Goal: Information Seeking & Learning: Learn about a topic

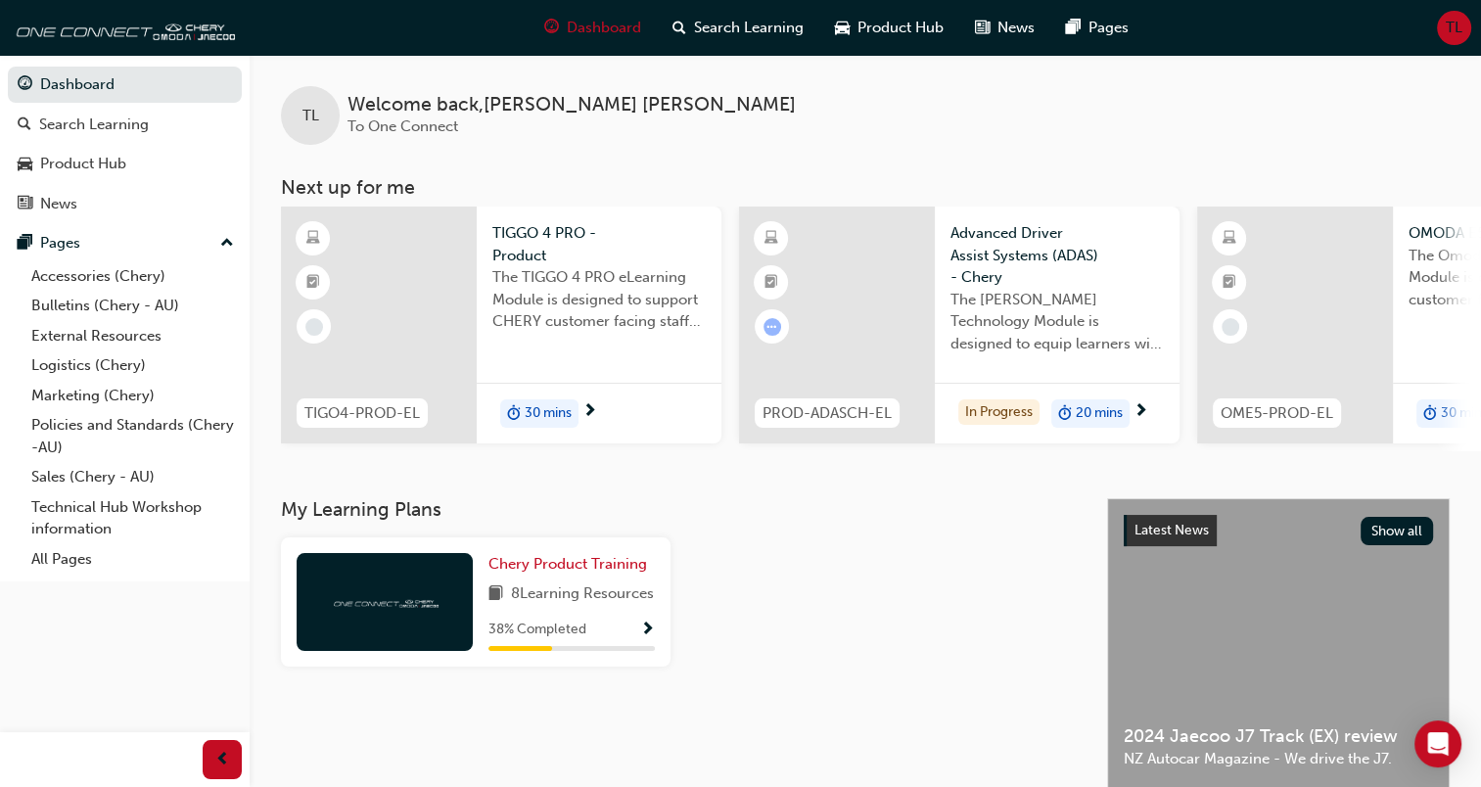
click at [511, 273] on span "The TIGGO 4 PRO eLearning Module is designed to support CHERY customer facing s…" at bounding box center [598, 299] width 213 height 67
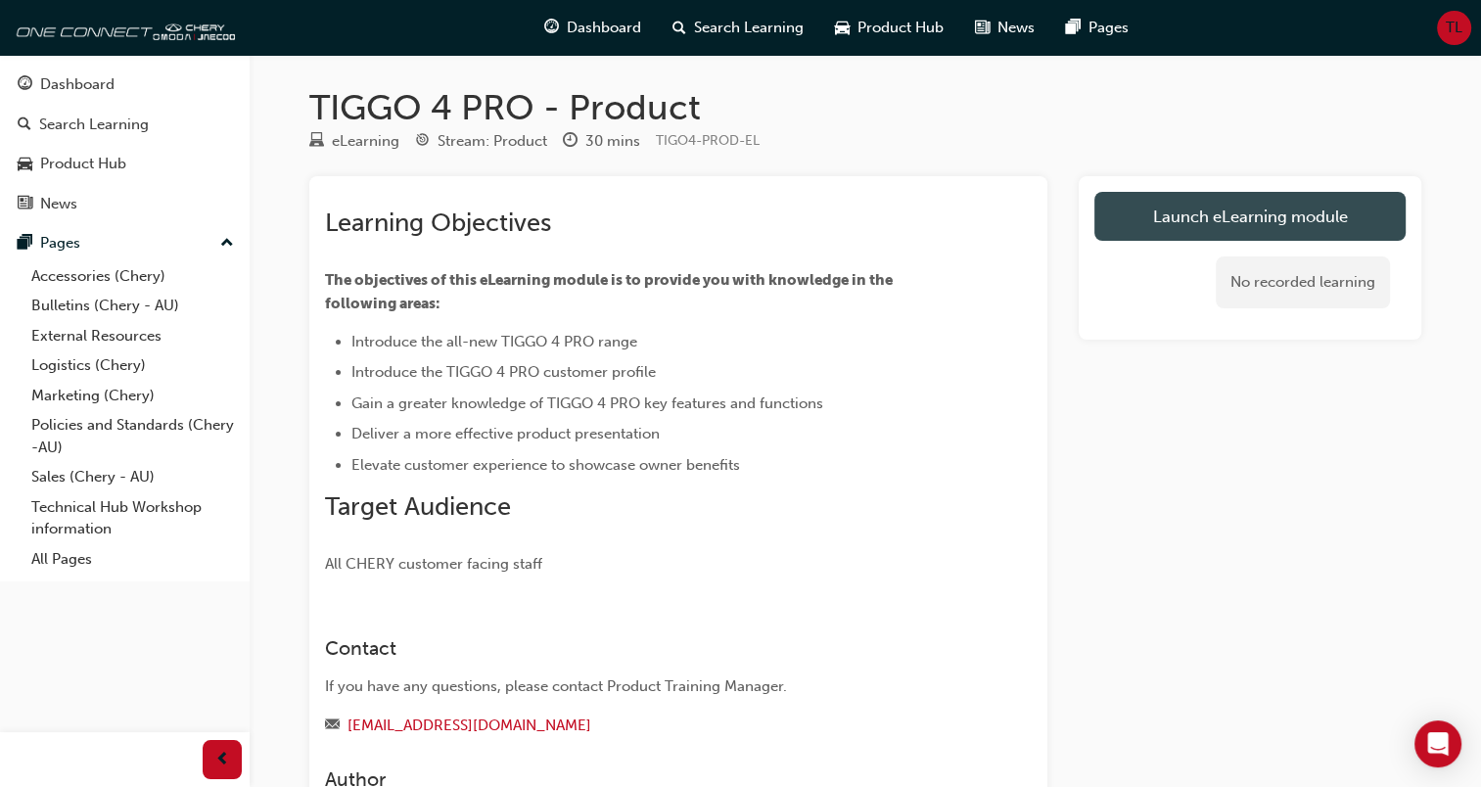
click at [1156, 211] on link "Launch eLearning module" at bounding box center [1249, 216] width 311 height 49
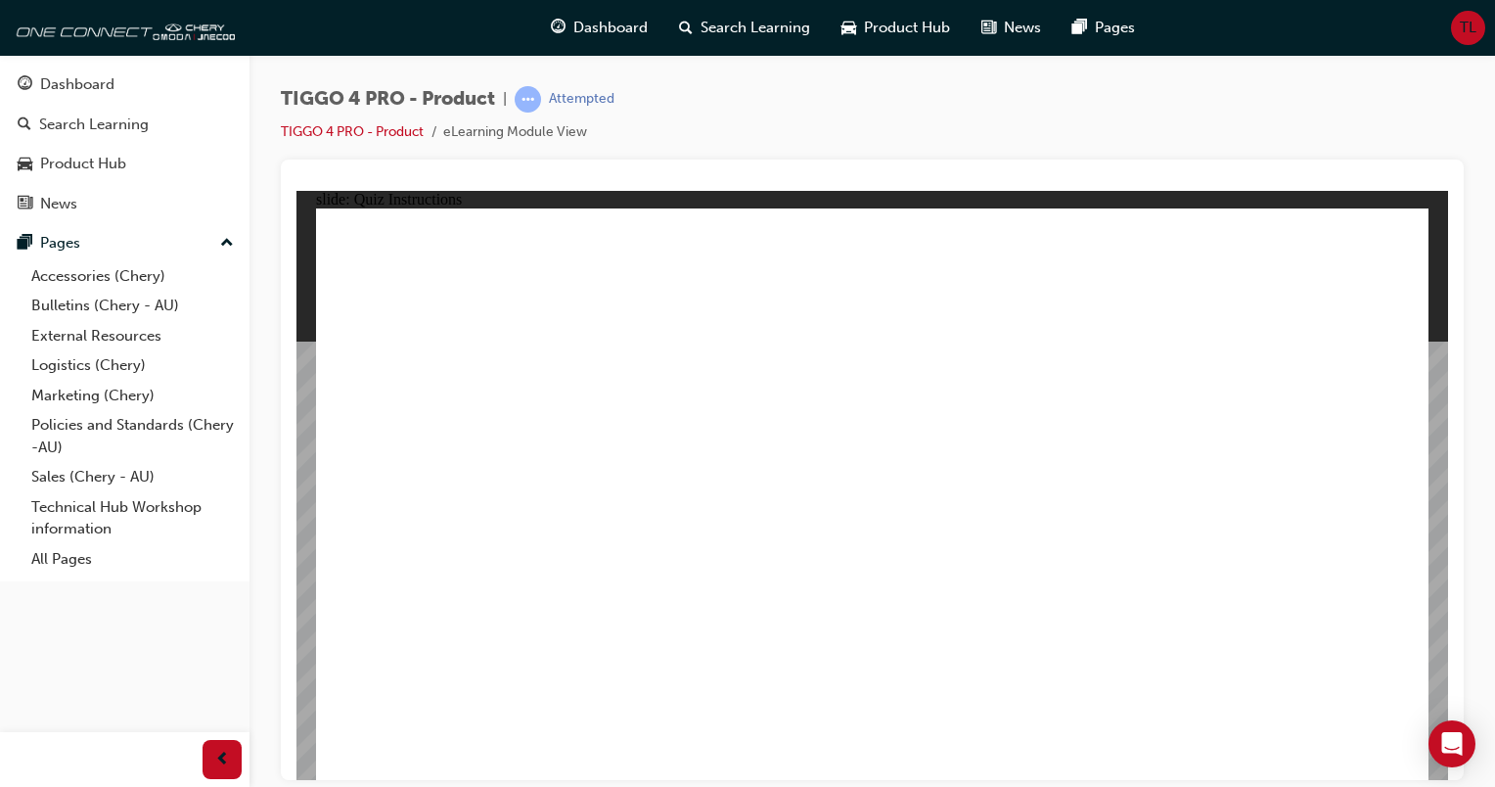
radio input "true"
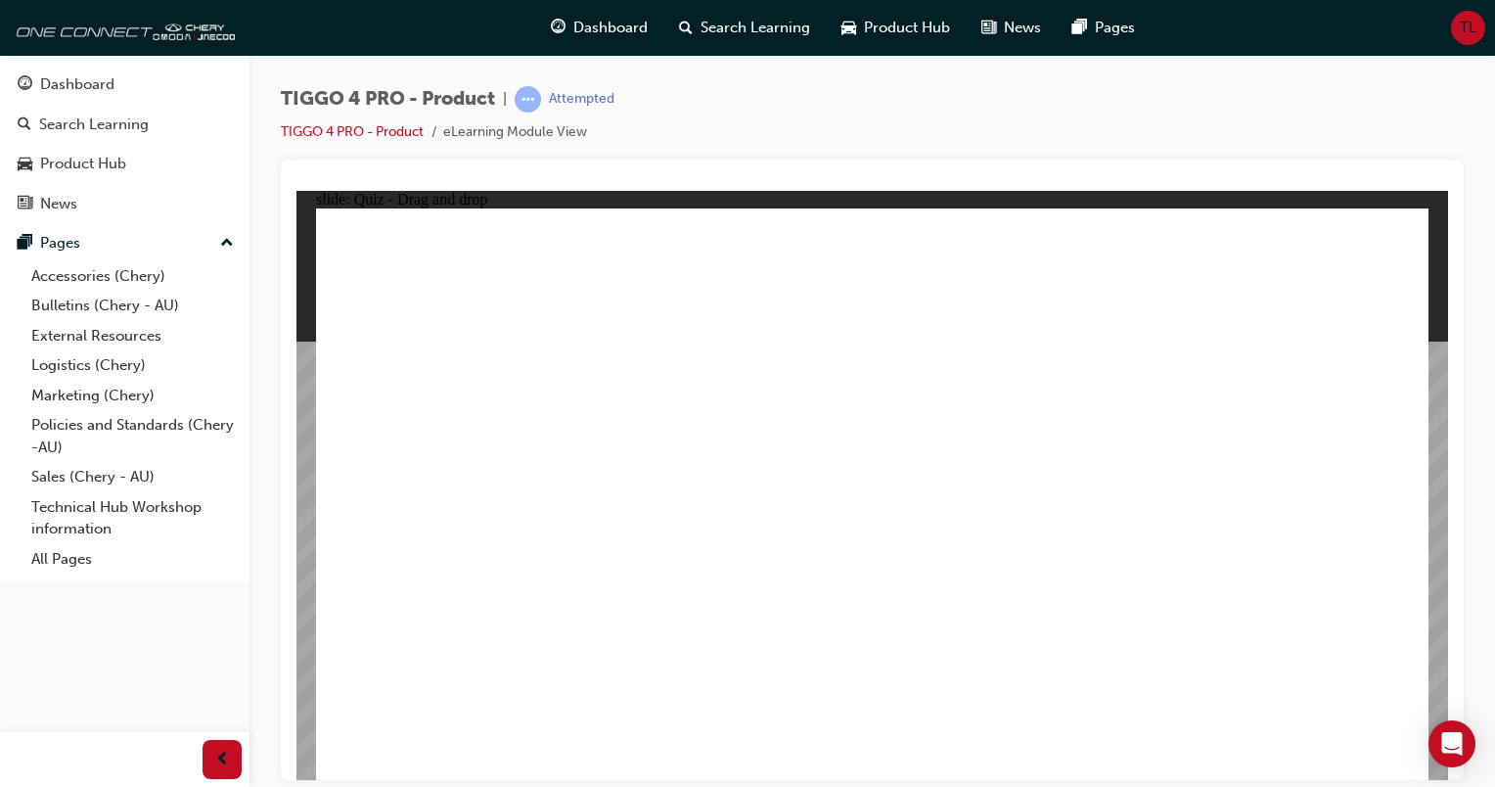
drag, startPoint x: 1037, startPoint y: 400, endPoint x: 427, endPoint y: 613, distance: 646.5
drag, startPoint x: 630, startPoint y: 401, endPoint x: 638, endPoint y: 614, distance: 212.5
drag, startPoint x: 423, startPoint y: 401, endPoint x: 861, endPoint y: 635, distance: 496.9
drag, startPoint x: 880, startPoint y: 398, endPoint x: 1095, endPoint y: 601, distance: 295.6
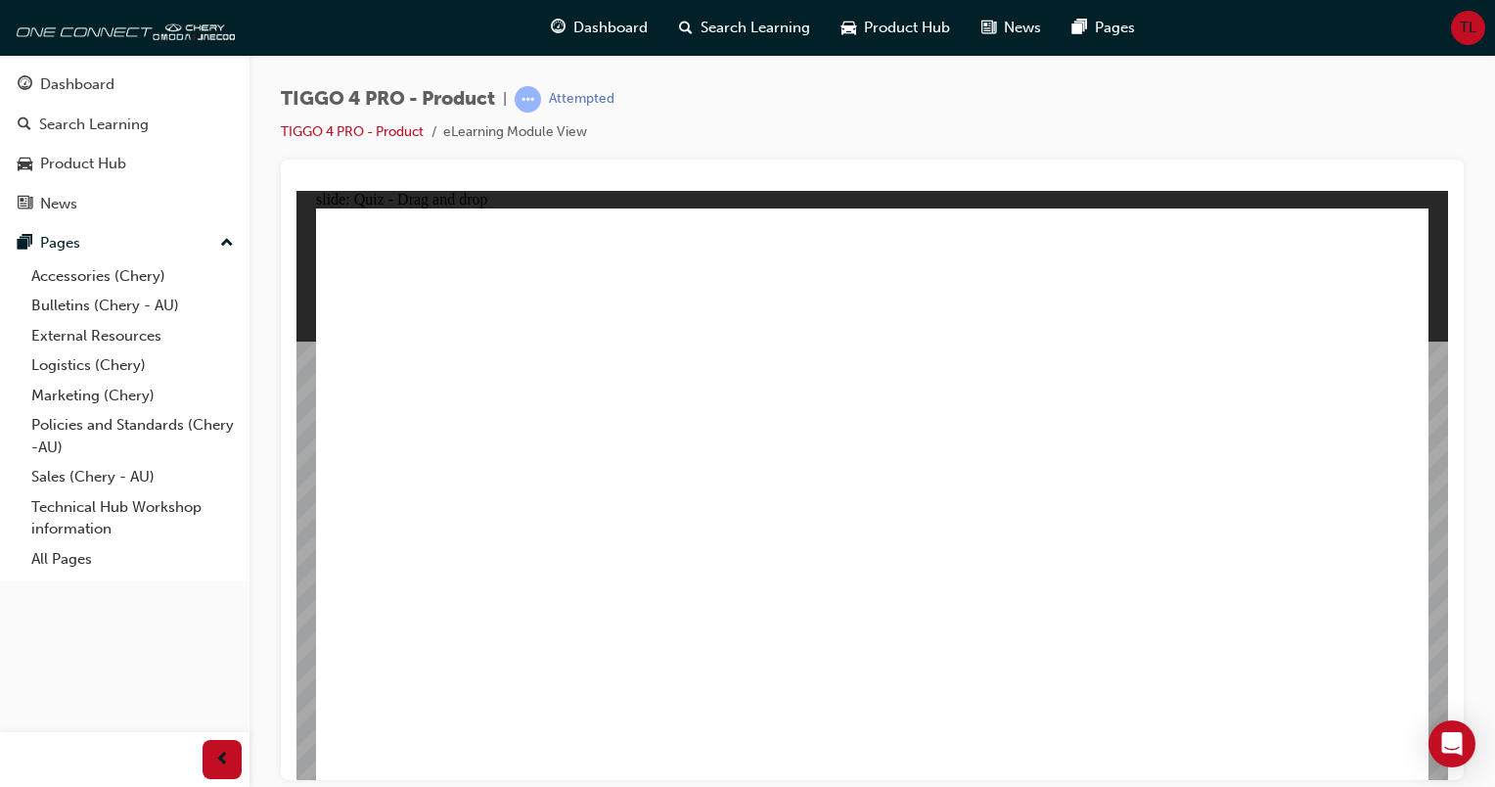
drag, startPoint x: 1276, startPoint y: 387, endPoint x: 1252, endPoint y: 593, distance: 207.9
radio input "true"
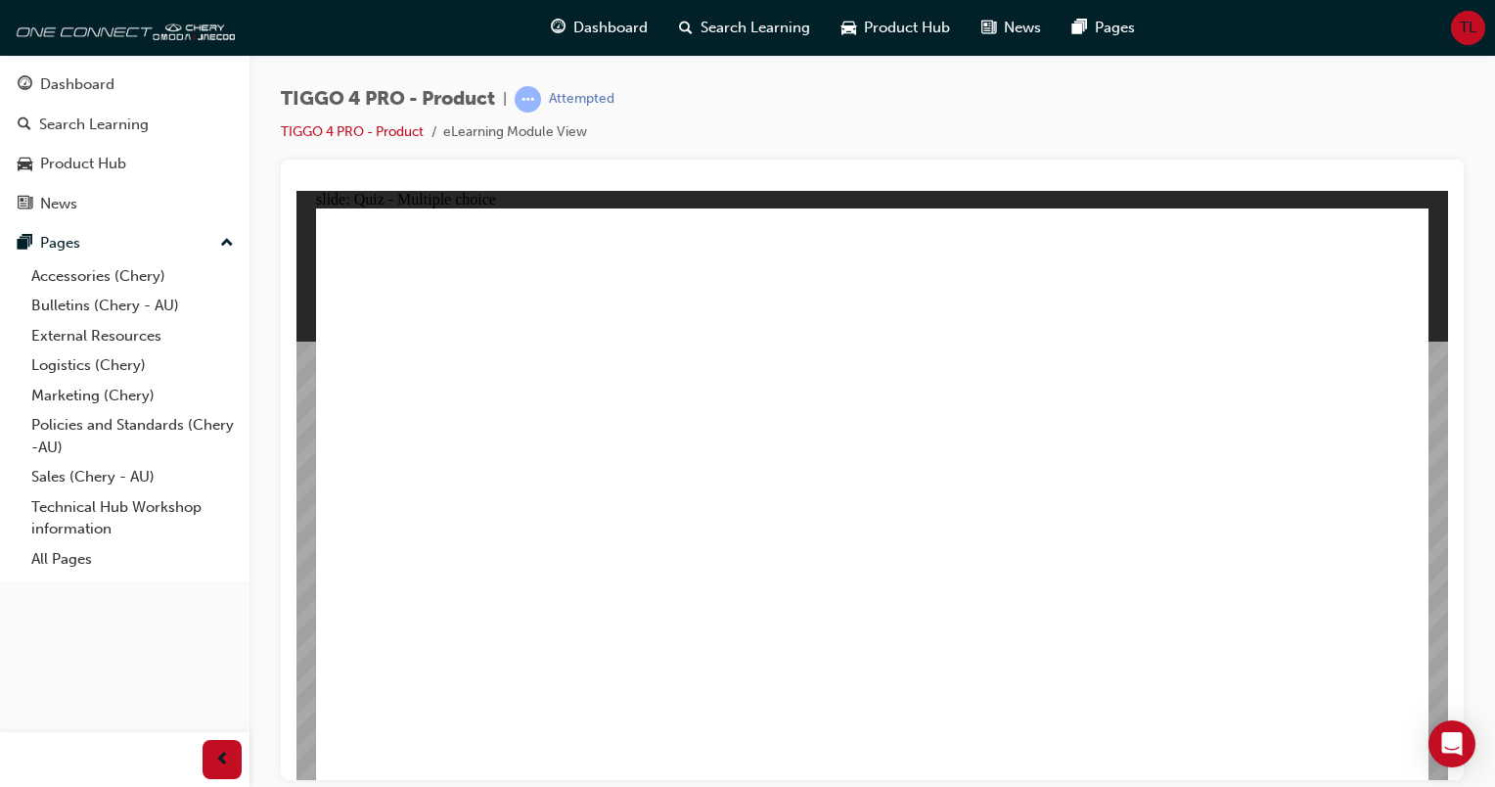
radio input "true"
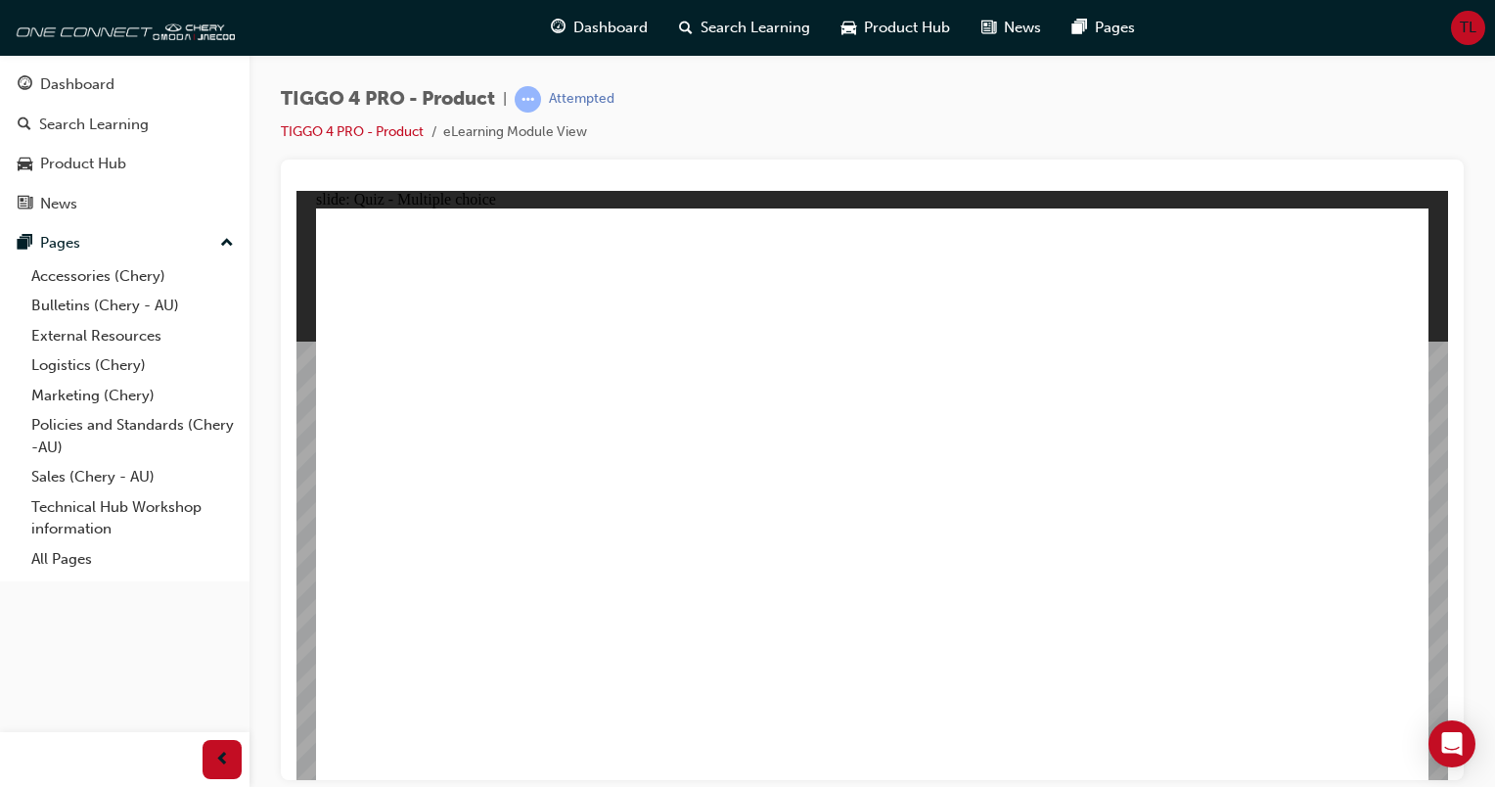
drag, startPoint x: 493, startPoint y: 442, endPoint x: 1261, endPoint y: 358, distance: 772.8
drag, startPoint x: 634, startPoint y: 499, endPoint x: 1194, endPoint y: 435, distance: 563.4
drag, startPoint x: 471, startPoint y: 618, endPoint x: 1322, endPoint y: 448, distance: 868.3
drag, startPoint x: 458, startPoint y: 561, endPoint x: 982, endPoint y: 376, distance: 555.3
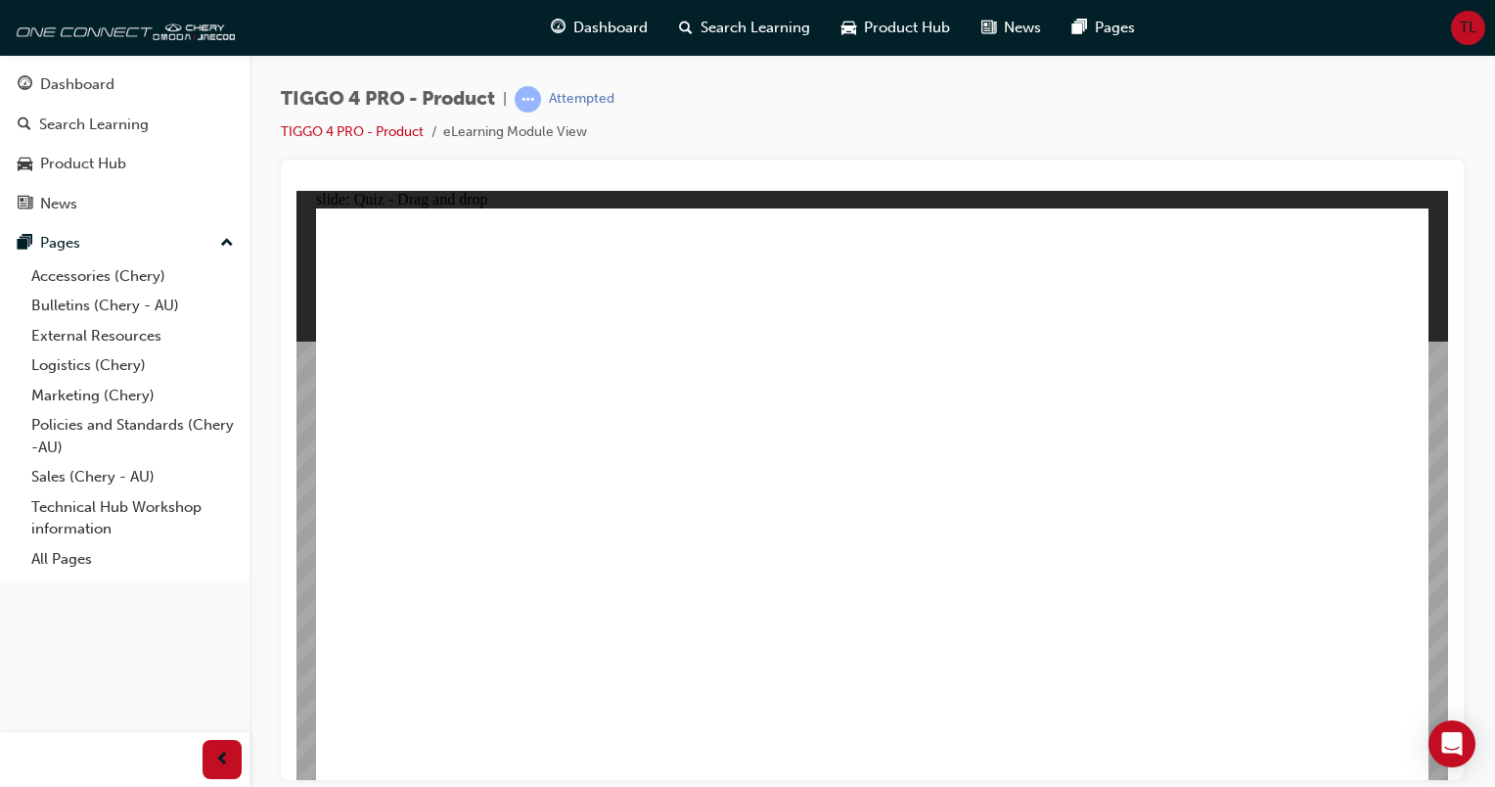
drag, startPoint x: 458, startPoint y: 506, endPoint x: 1240, endPoint y: 518, distance: 782.0
drag, startPoint x: 708, startPoint y: 567, endPoint x: 1262, endPoint y: 540, distance: 555.5
drag, startPoint x: 722, startPoint y: 439, endPoint x: 994, endPoint y: 386, distance: 277.3
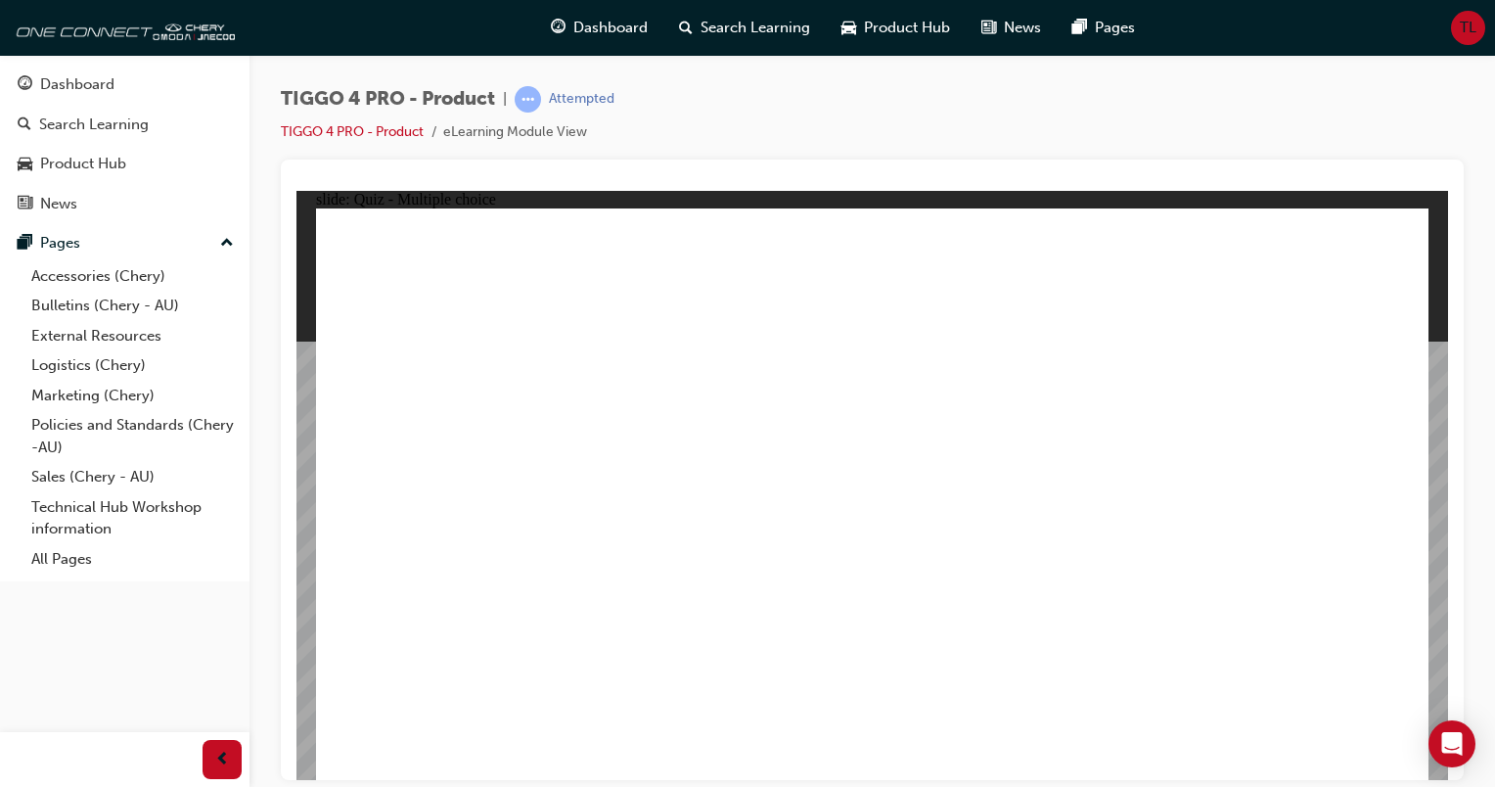
radio input "true"
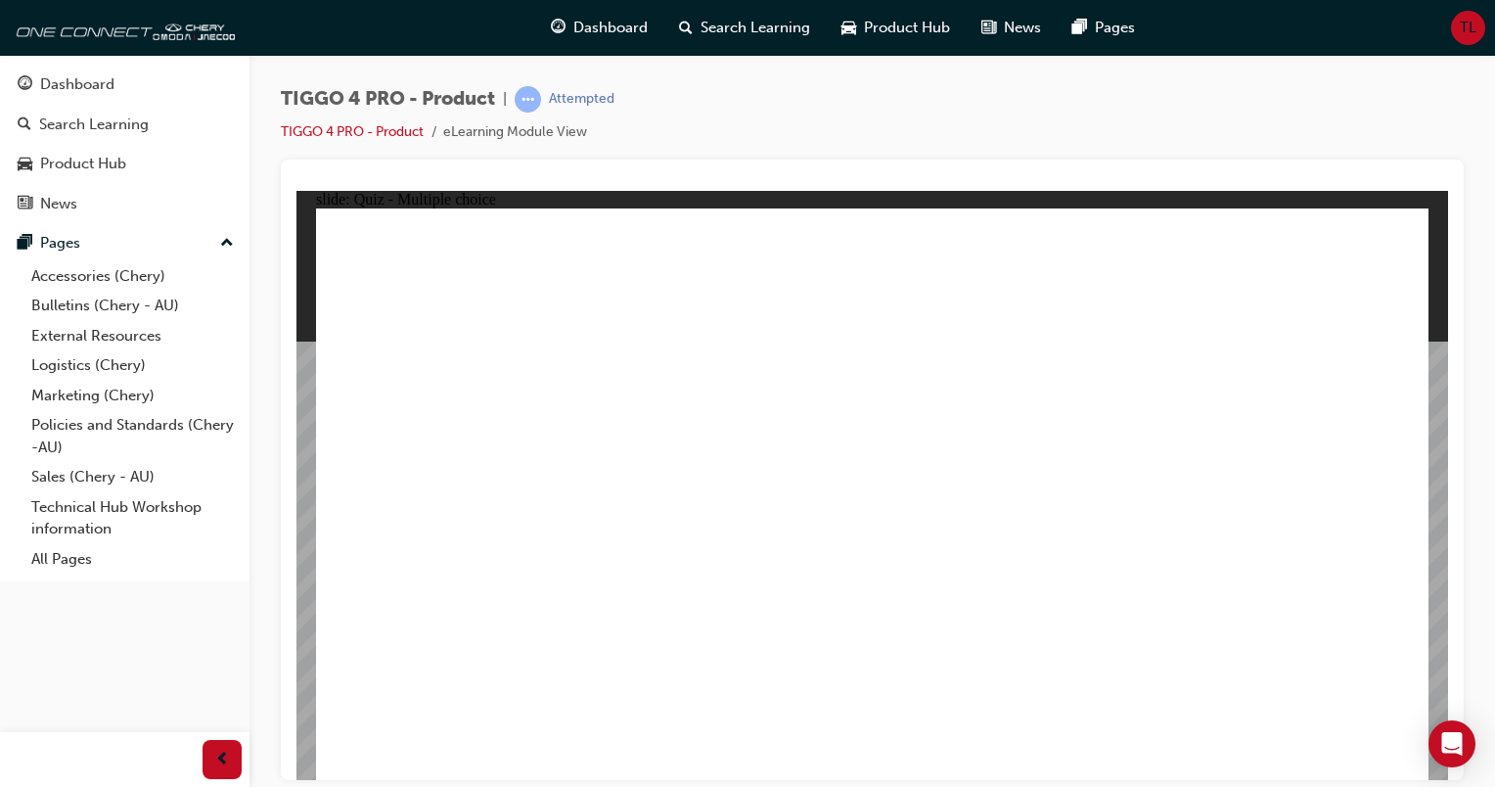
radio input "true"
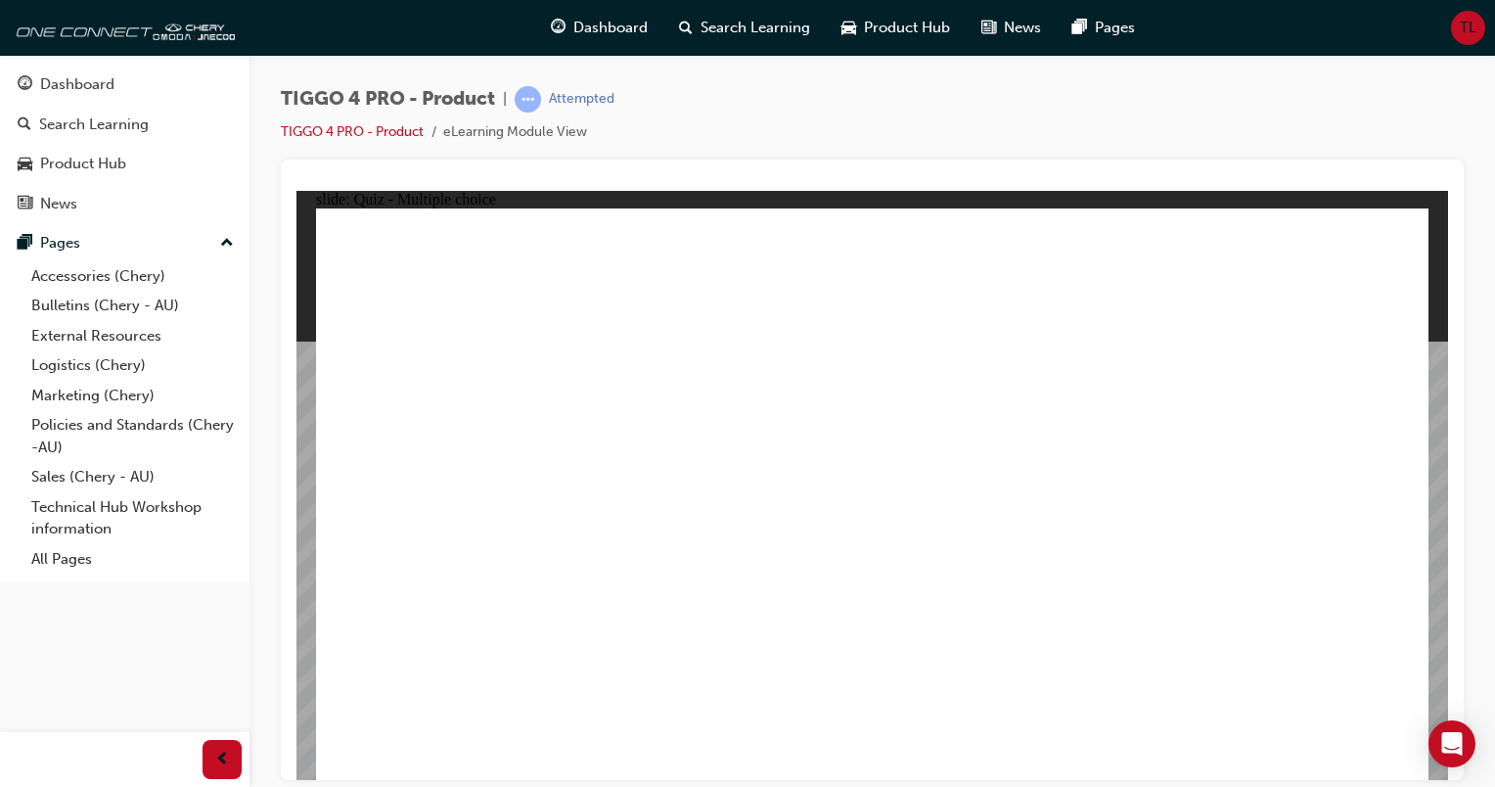
radio input "true"
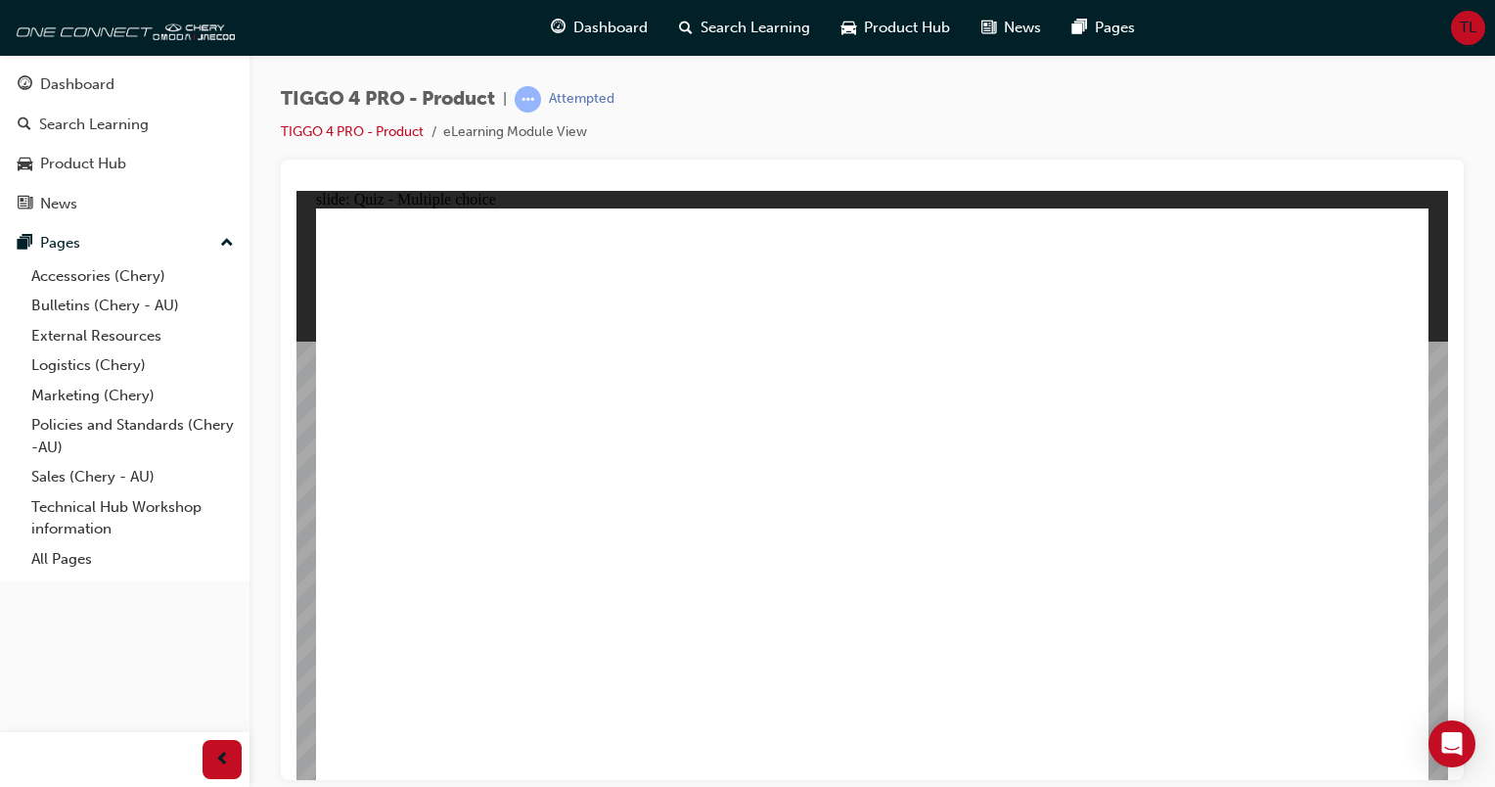
radio input "true"
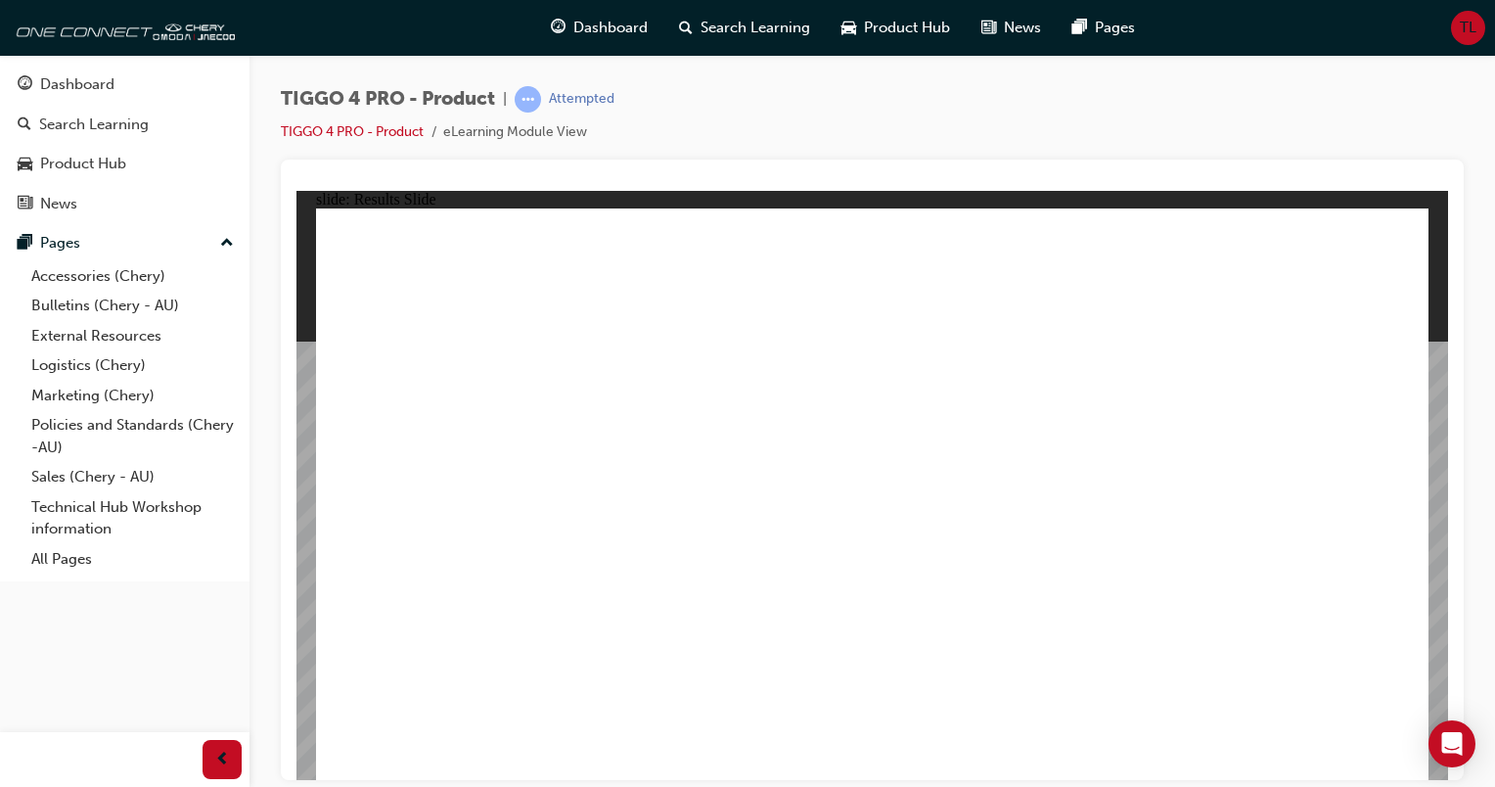
radio input "true"
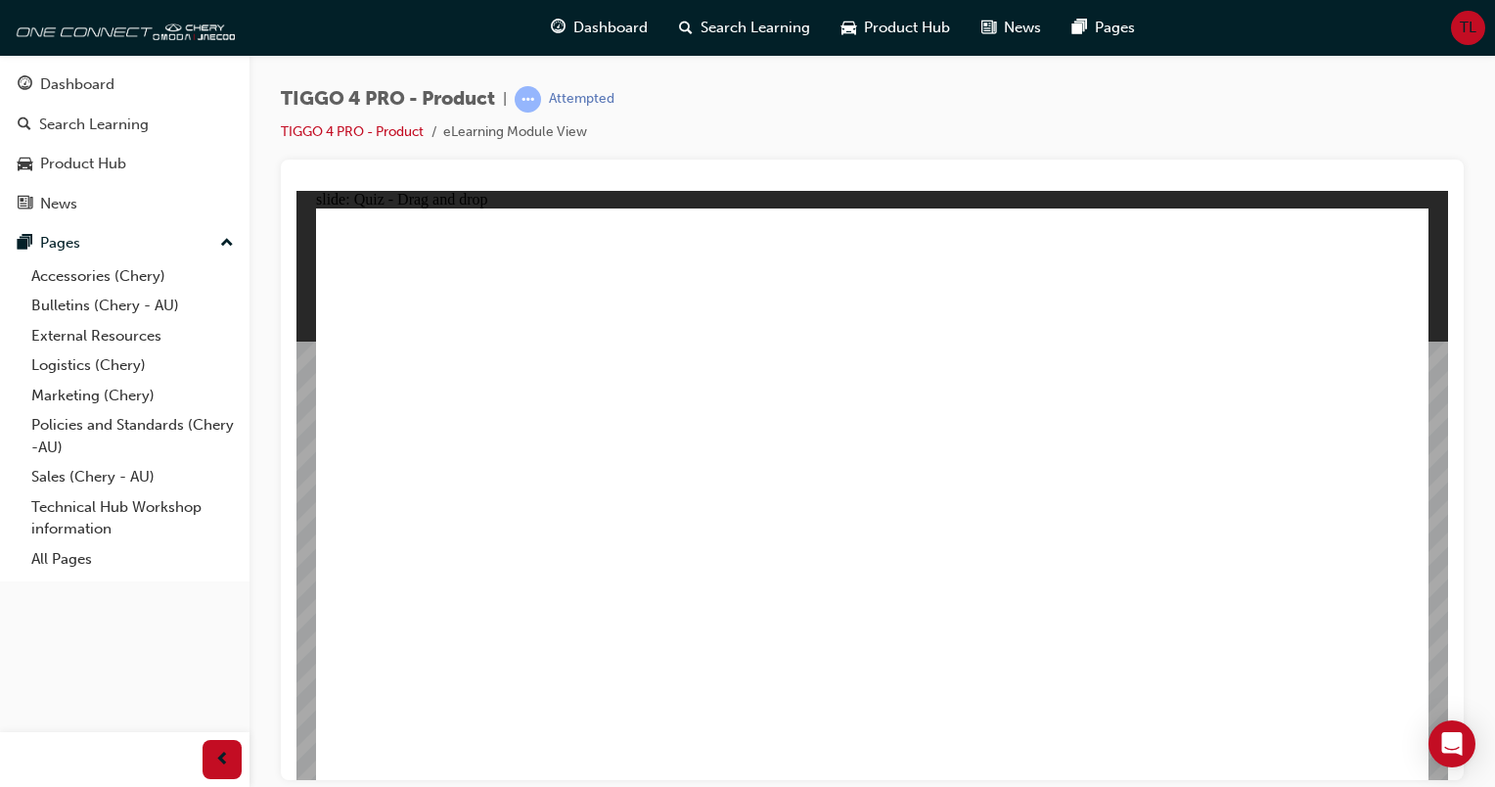
drag, startPoint x: 1061, startPoint y: 389, endPoint x: 411, endPoint y: 600, distance: 683.3
drag, startPoint x: 466, startPoint y: 396, endPoint x: 899, endPoint y: 629, distance: 492.1
drag, startPoint x: 671, startPoint y: 408, endPoint x: 695, endPoint y: 617, distance: 209.8
drag, startPoint x: 882, startPoint y: 397, endPoint x: 1076, endPoint y: 605, distance: 283.9
drag, startPoint x: 1302, startPoint y: 398, endPoint x: 1257, endPoint y: 600, distance: 206.6
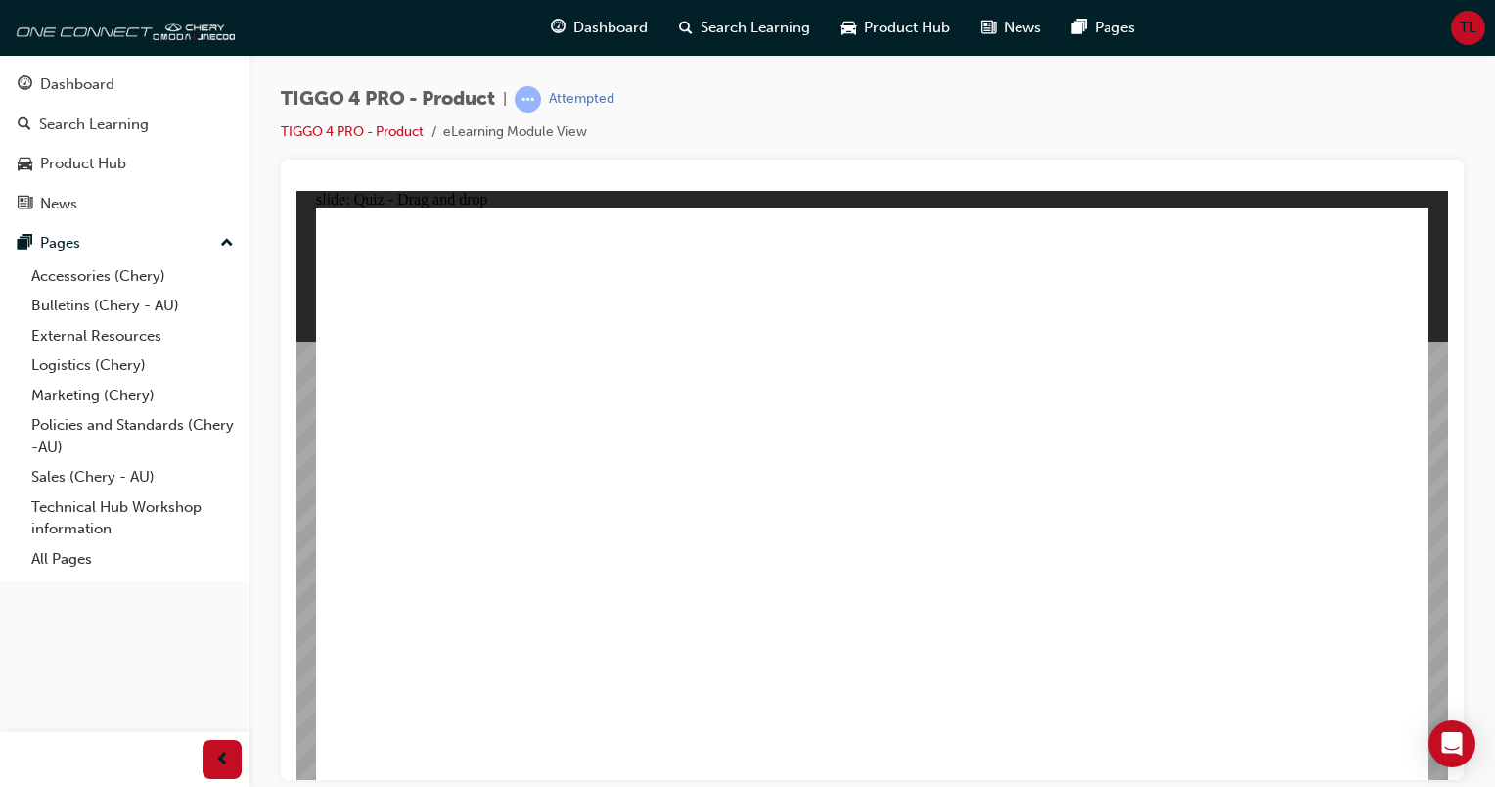
radio input "true"
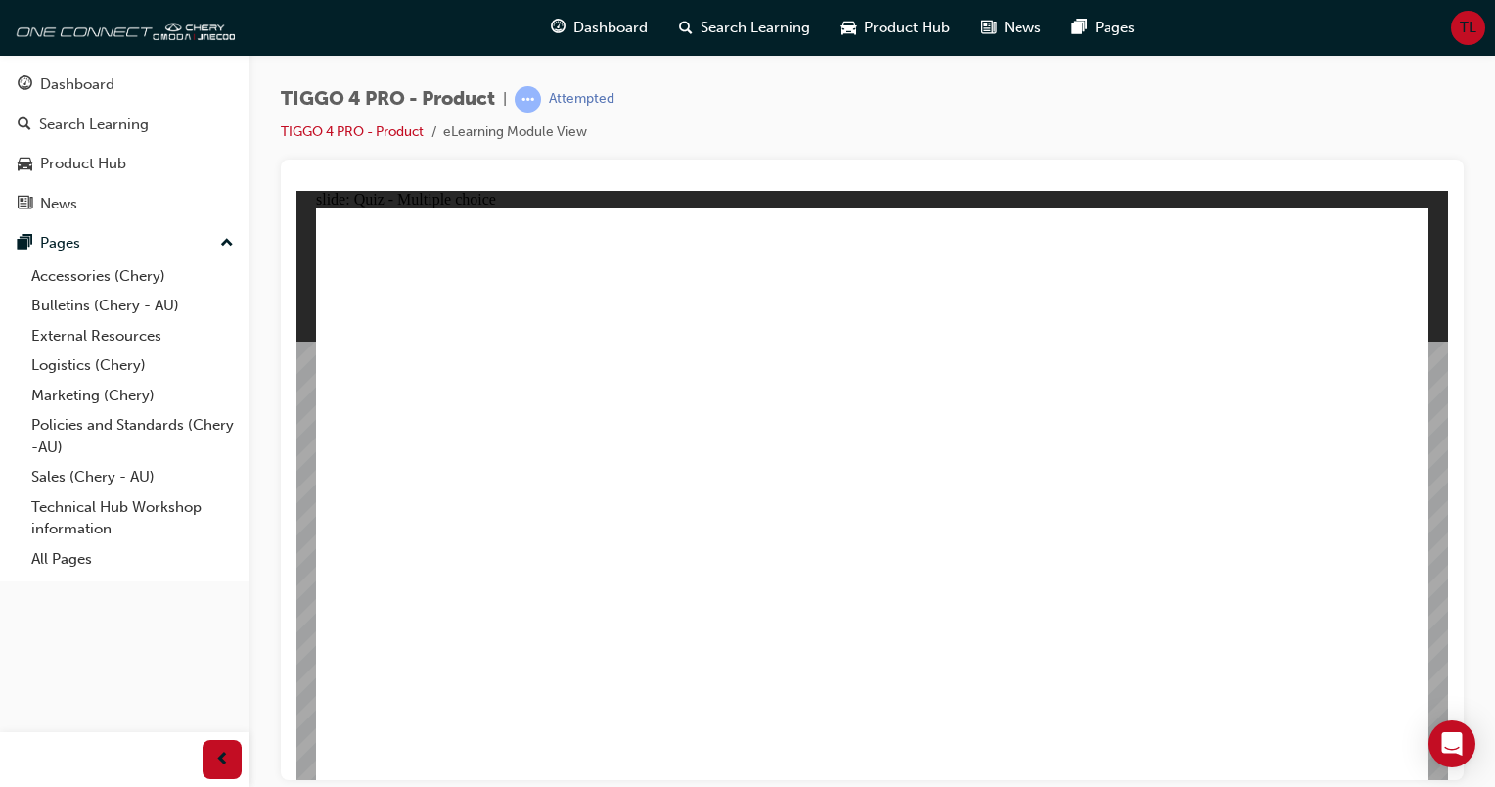
radio input "true"
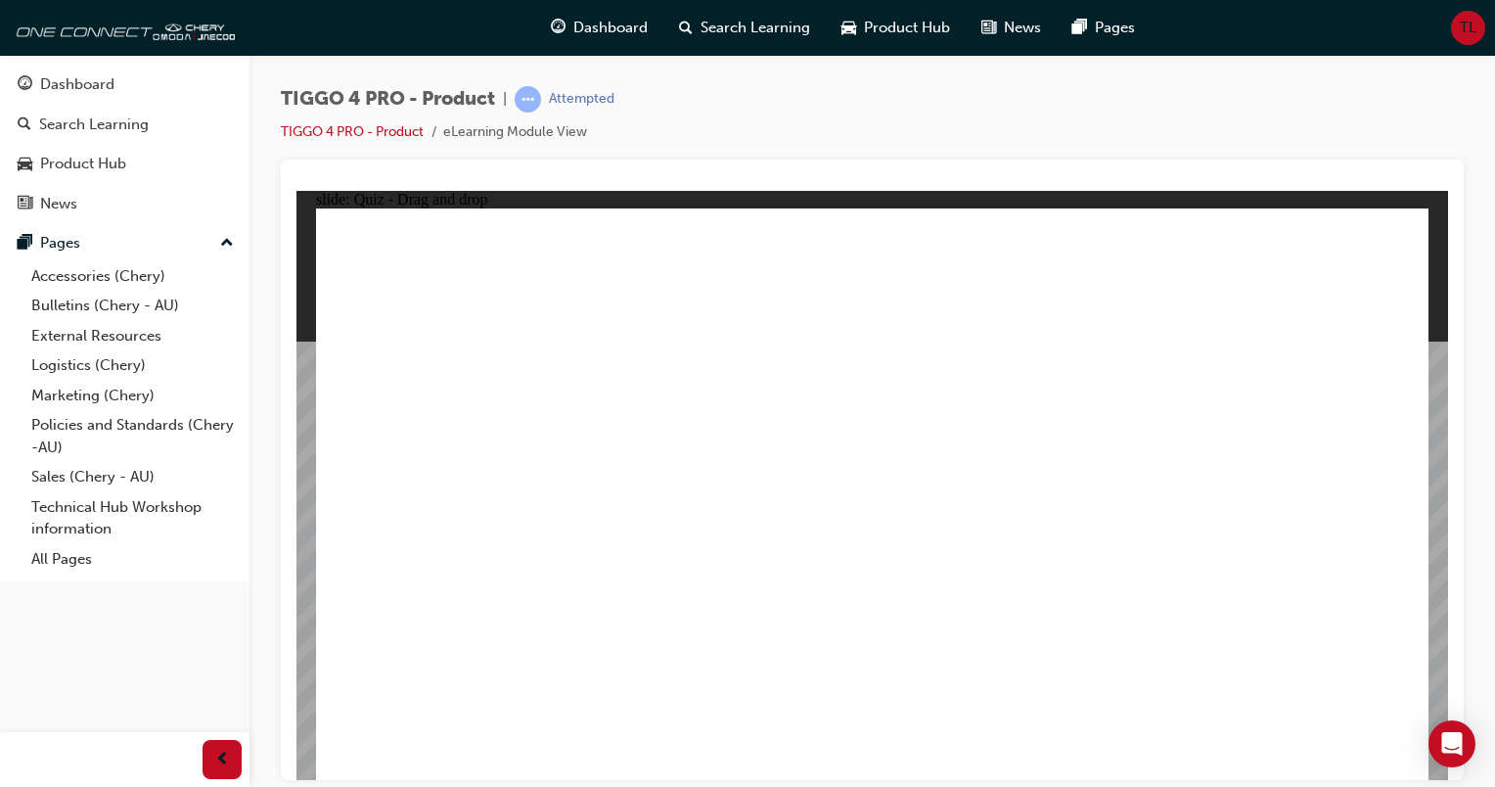
drag, startPoint x: 481, startPoint y: 448, endPoint x: 1271, endPoint y: 379, distance: 793.8
drag, startPoint x: 470, startPoint y: 506, endPoint x: 1249, endPoint y: 408, distance: 785.1
drag, startPoint x: 423, startPoint y: 551, endPoint x: 932, endPoint y: 397, distance: 531.6
drag, startPoint x: 474, startPoint y: 604, endPoint x: 1258, endPoint y: 456, distance: 797.7
drag, startPoint x: 739, startPoint y: 460, endPoint x: 703, endPoint y: 448, distance: 38.1
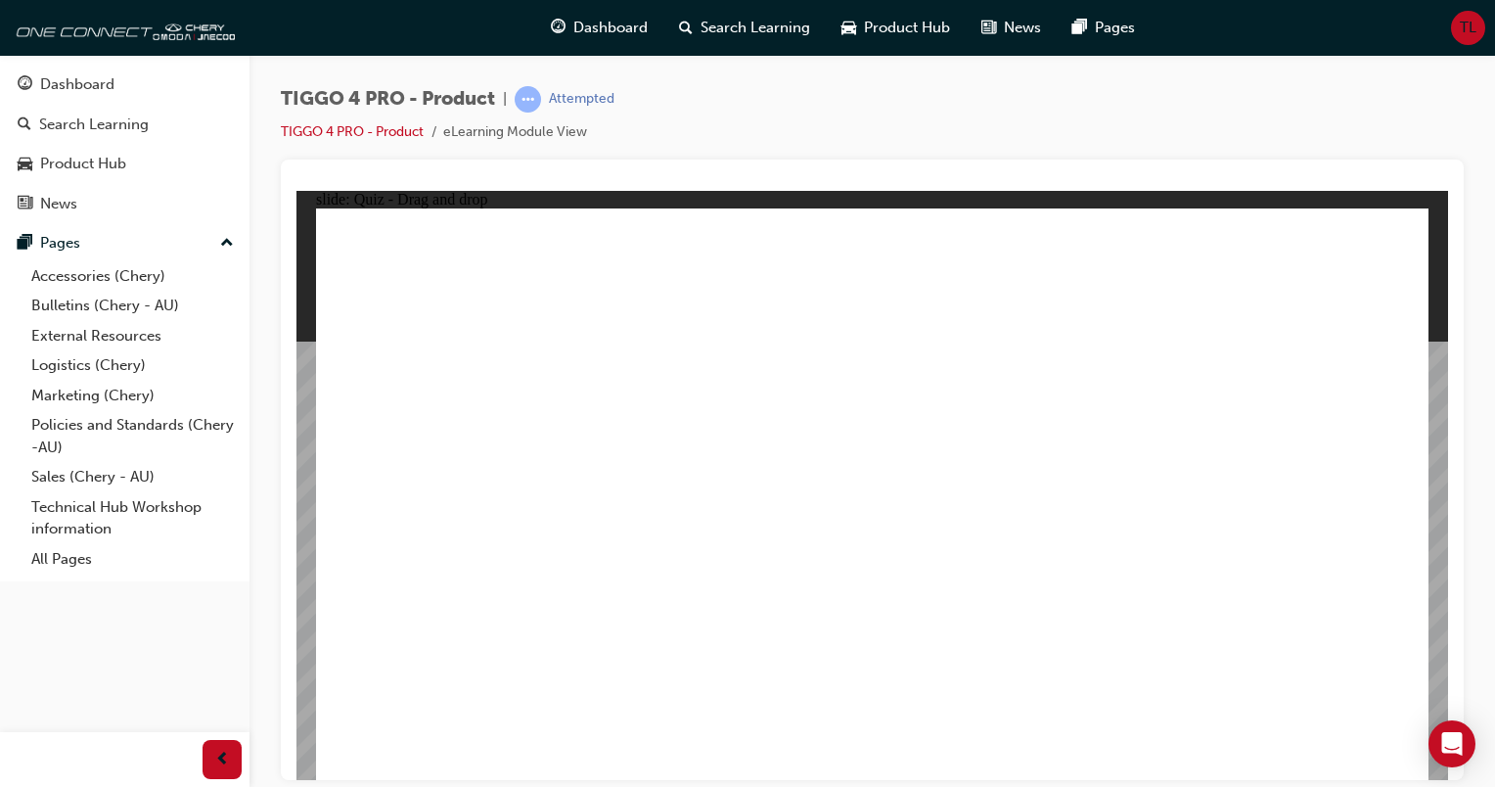
drag, startPoint x: 703, startPoint y: 448, endPoint x: 978, endPoint y: 400, distance: 279.1
drag, startPoint x: 721, startPoint y: 479, endPoint x: 1238, endPoint y: 488, distance: 516.8
drag, startPoint x: 667, startPoint y: 569, endPoint x: 1225, endPoint y: 557, distance: 557.9
drag, startPoint x: 1225, startPoint y: 557, endPoint x: 1322, endPoint y: 690, distance: 164.6
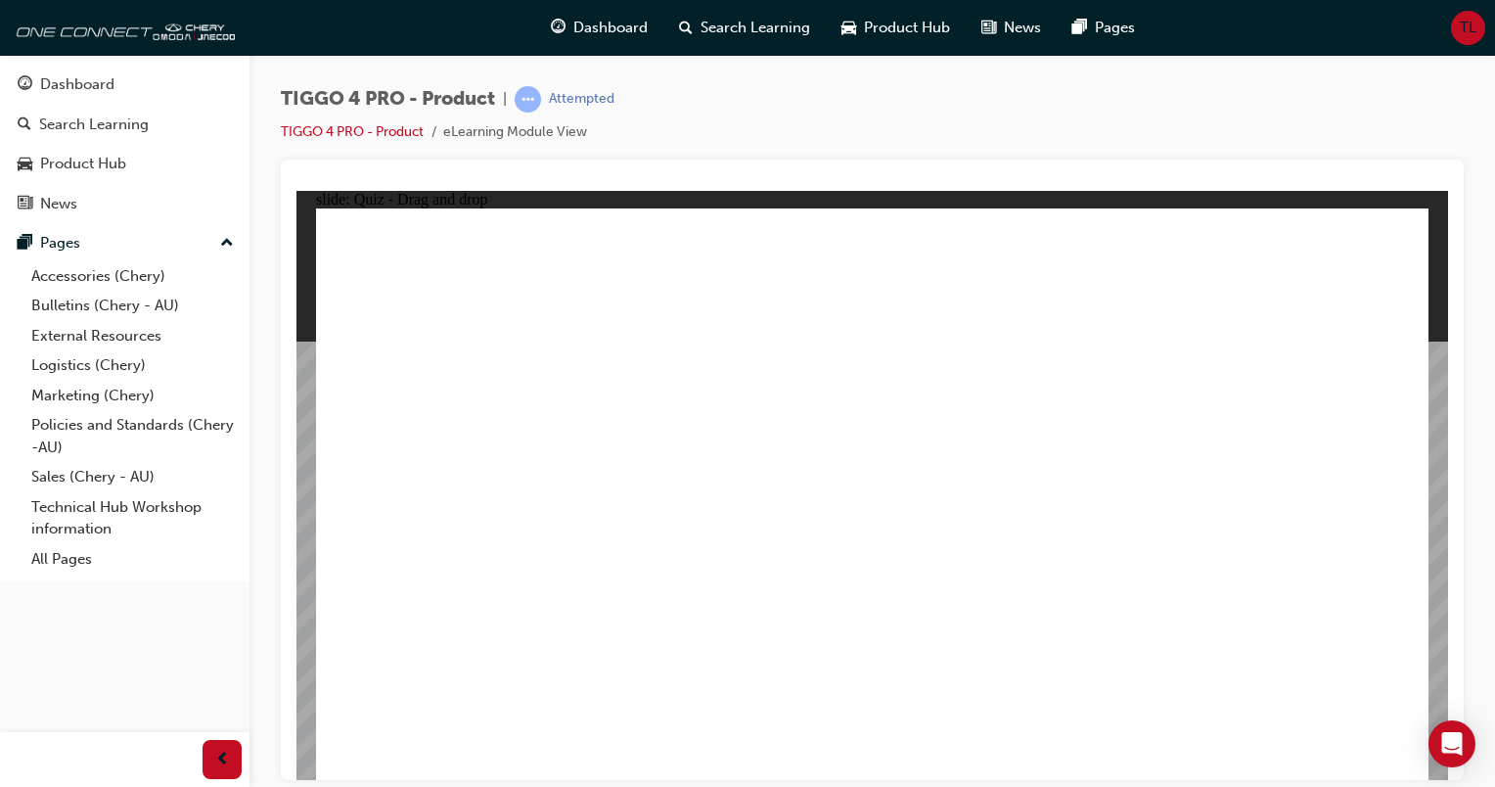
radio input "true"
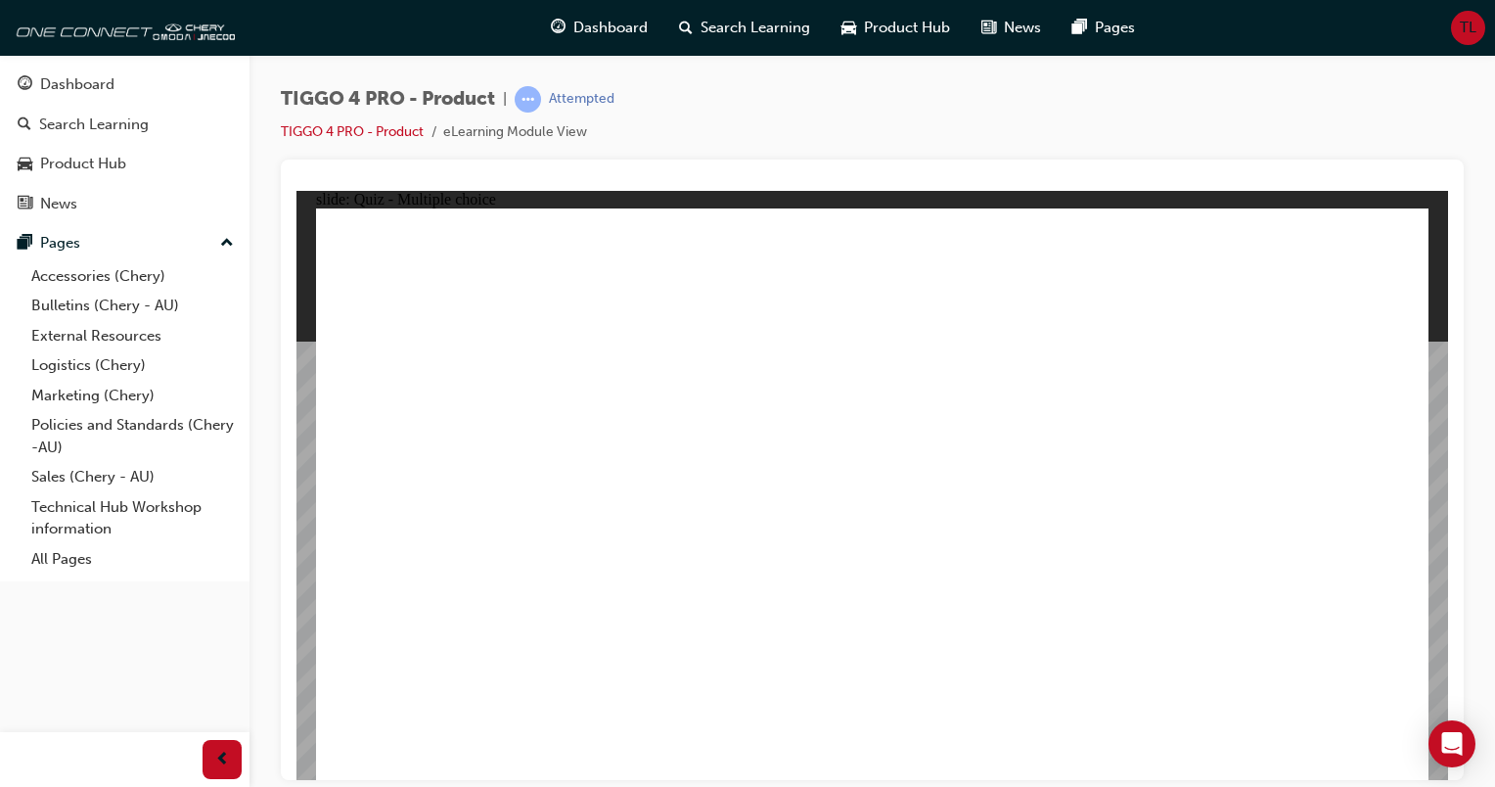
radio input "true"
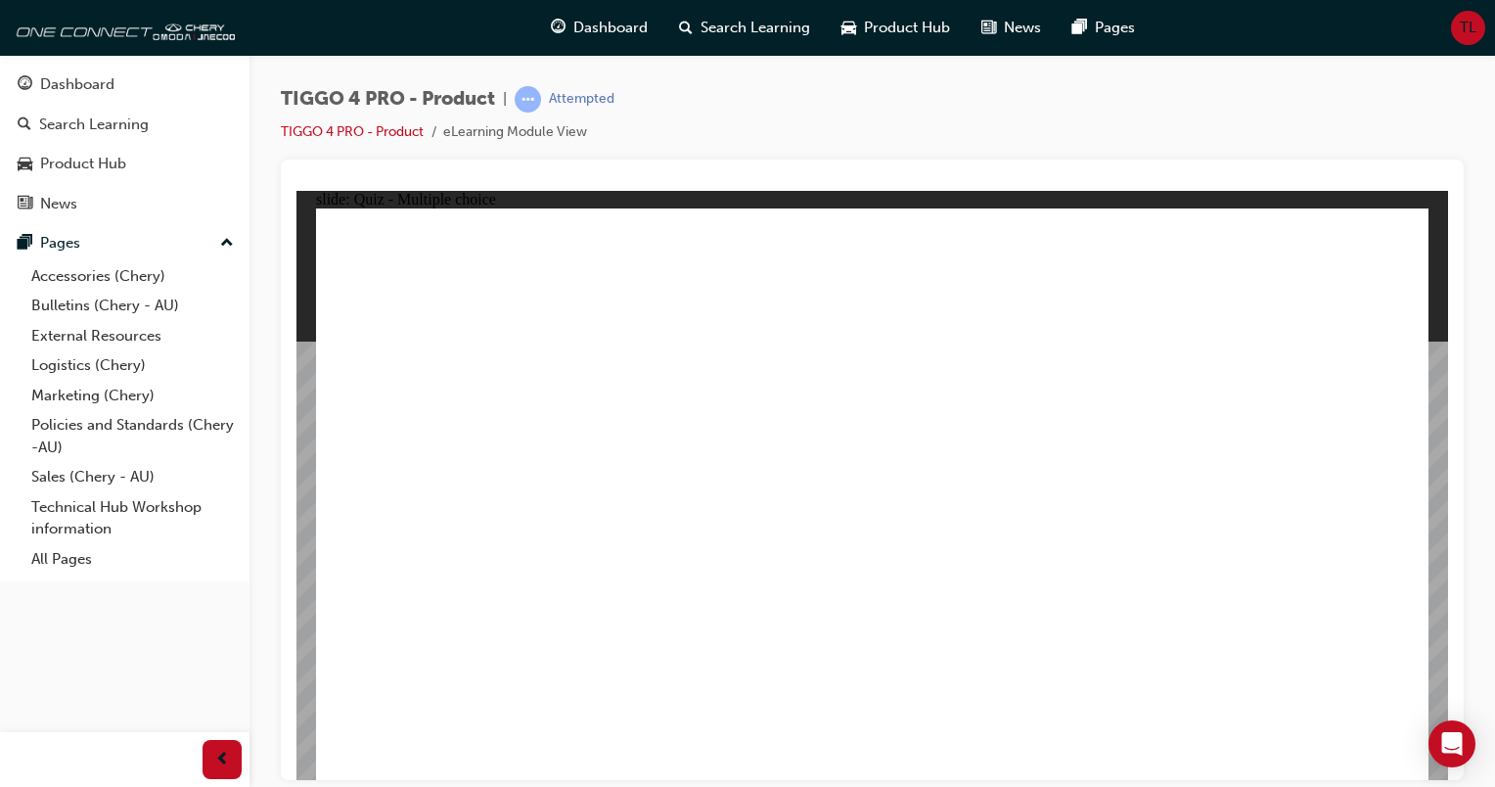
radio input "true"
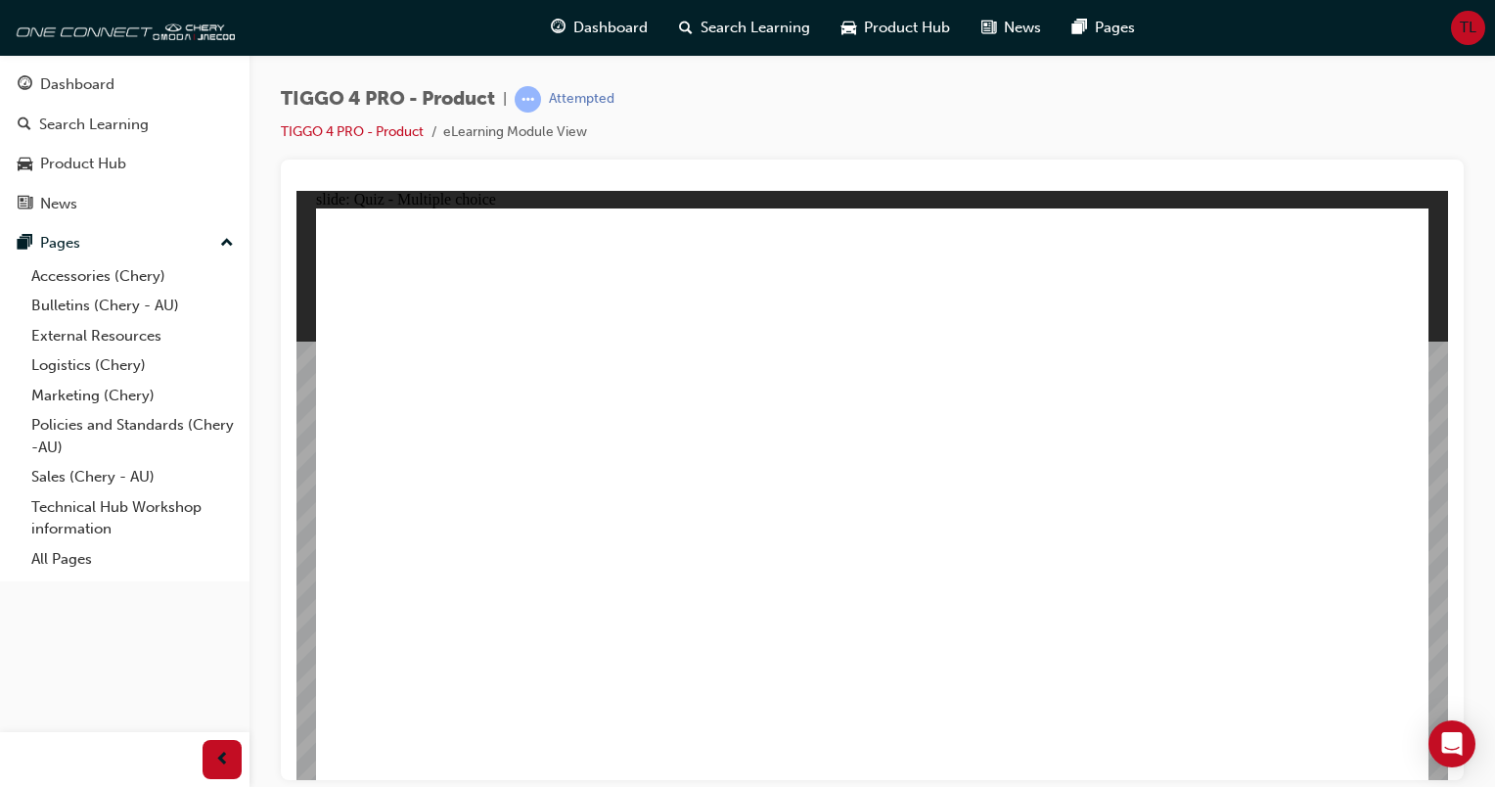
radio input "true"
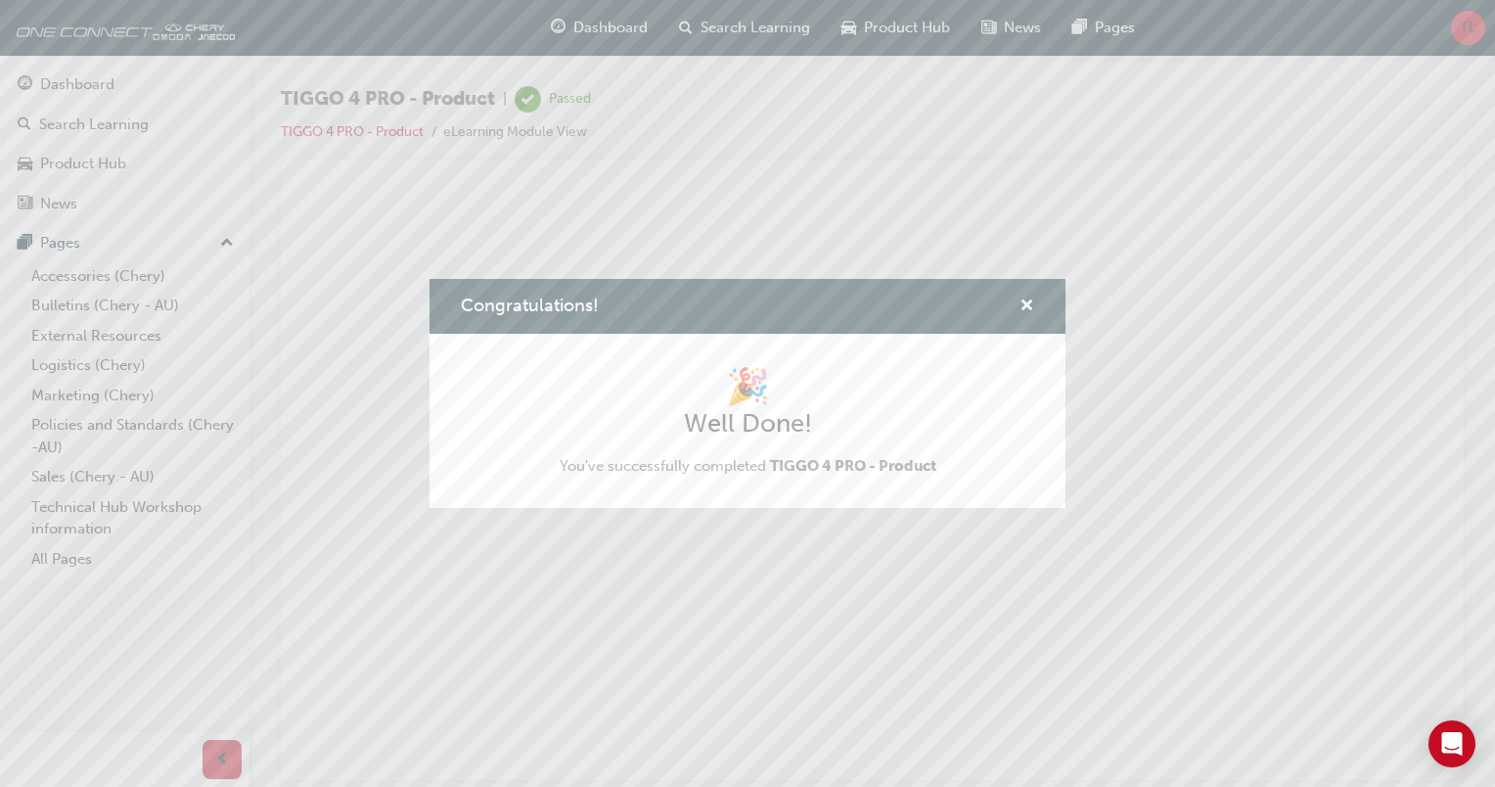
click at [1045, 312] on div "Congratulations!" at bounding box center [748, 307] width 636 height 56
click at [1023, 298] on span "cross-icon" at bounding box center [1027, 307] width 15 height 18
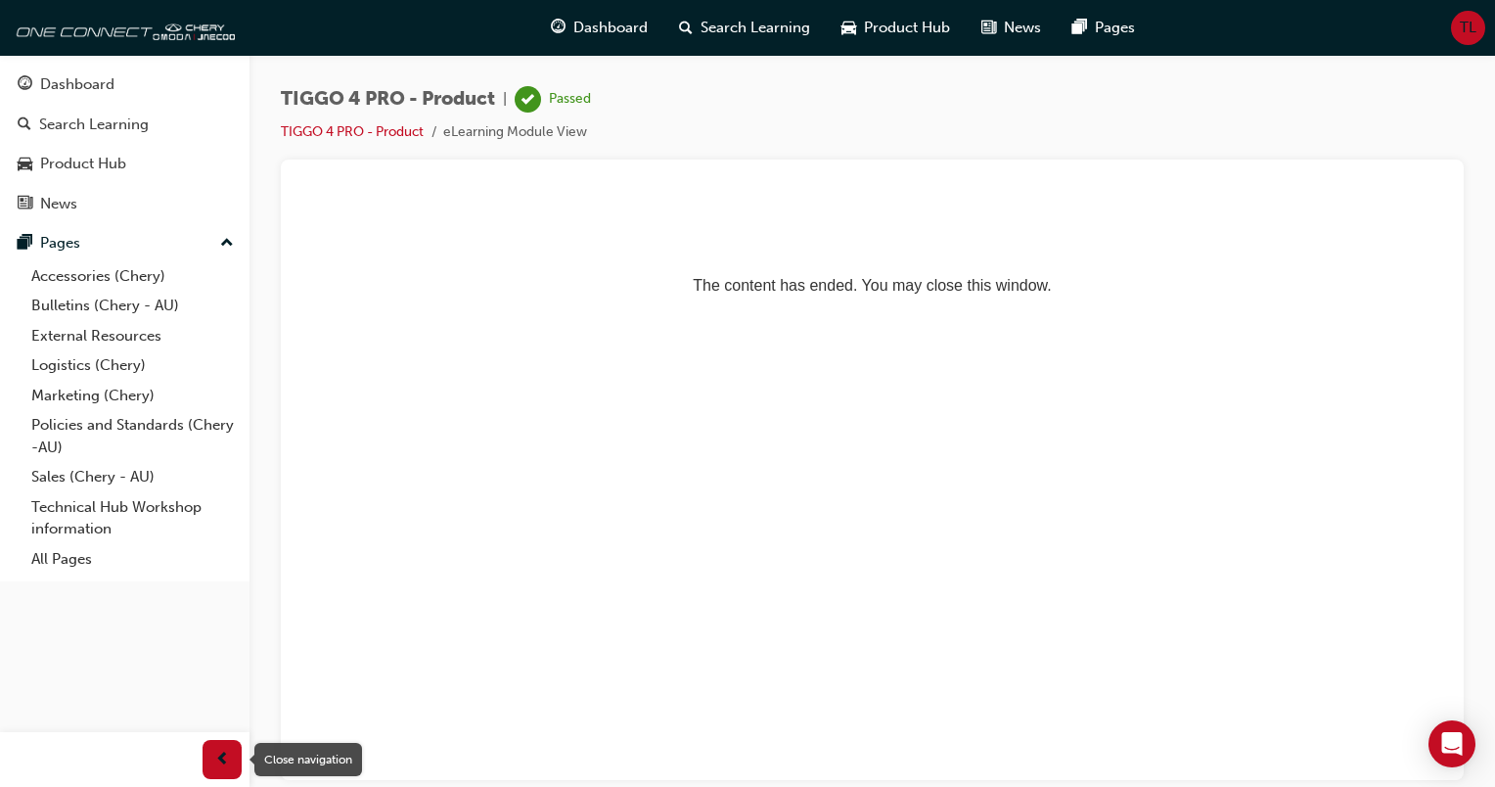
click at [218, 753] on span "prev-icon" at bounding box center [222, 760] width 15 height 24
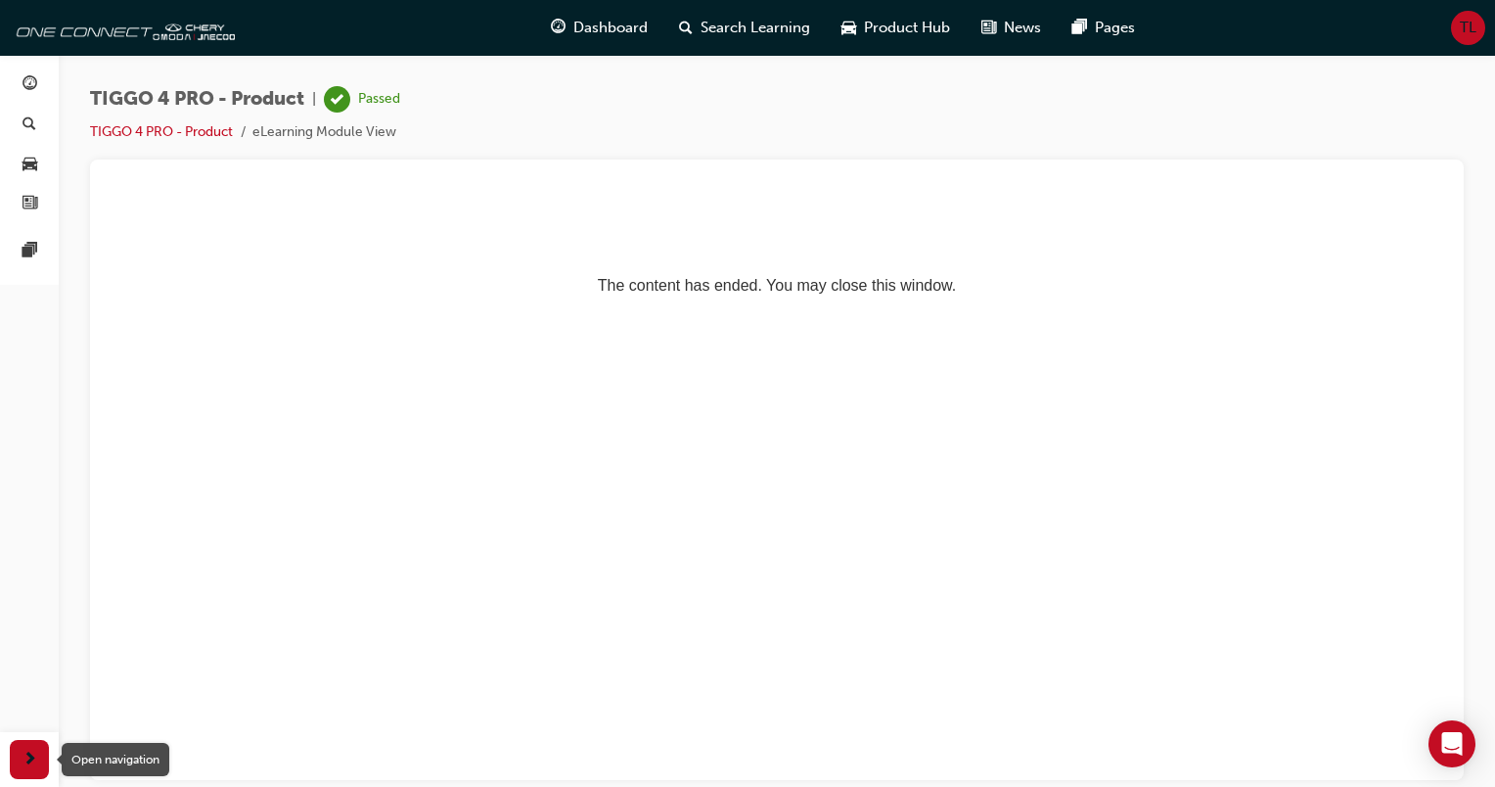
click at [33, 764] on span "next-icon" at bounding box center [30, 760] width 15 height 24
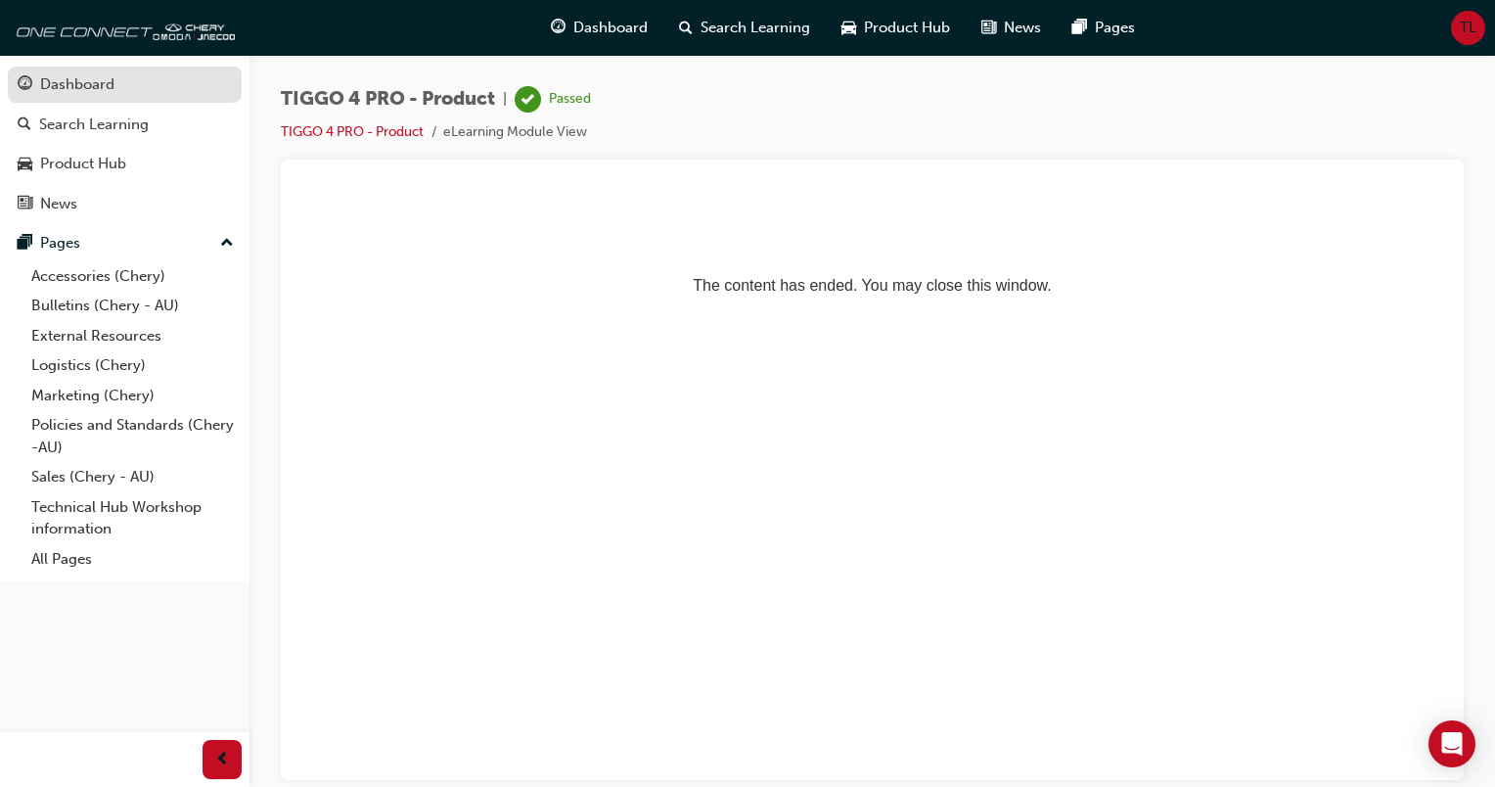
click at [77, 85] on div "Dashboard" at bounding box center [77, 84] width 74 height 23
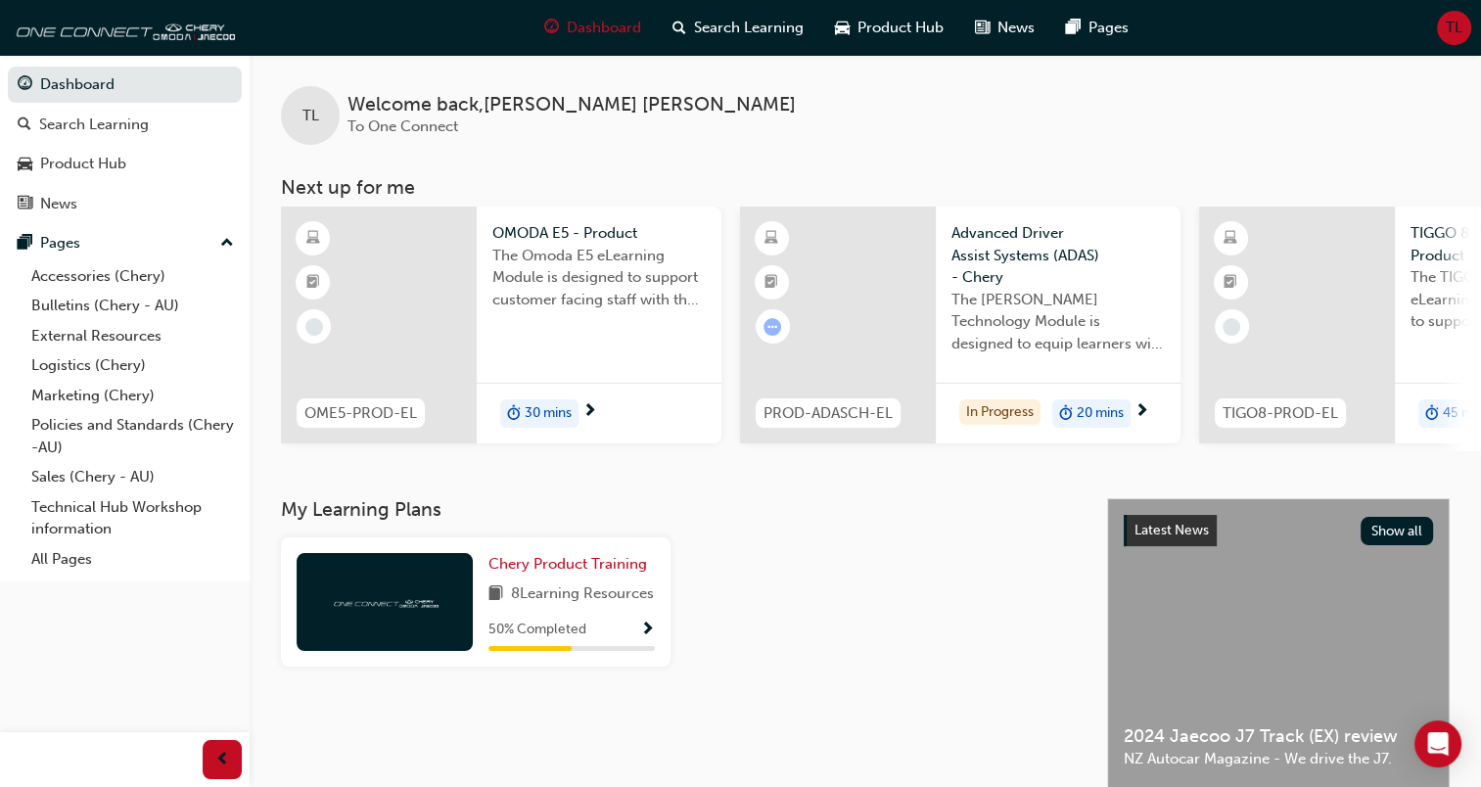
click at [1257, 449] on div "TIGO8-PROD-EL TIGGO 8 PRO MAX - Product The TIGGO 8 PRO MAX eLearning Module is…" at bounding box center [1419, 328] width 440 height 245
click at [1231, 449] on div "TIGO8-PROD-EL TIGGO 8 PRO MAX - Product The TIGGO 8 PRO MAX eLearning Module is…" at bounding box center [1419, 328] width 440 height 245
